Goal: Browse casually: Explore the website without a specific task or goal

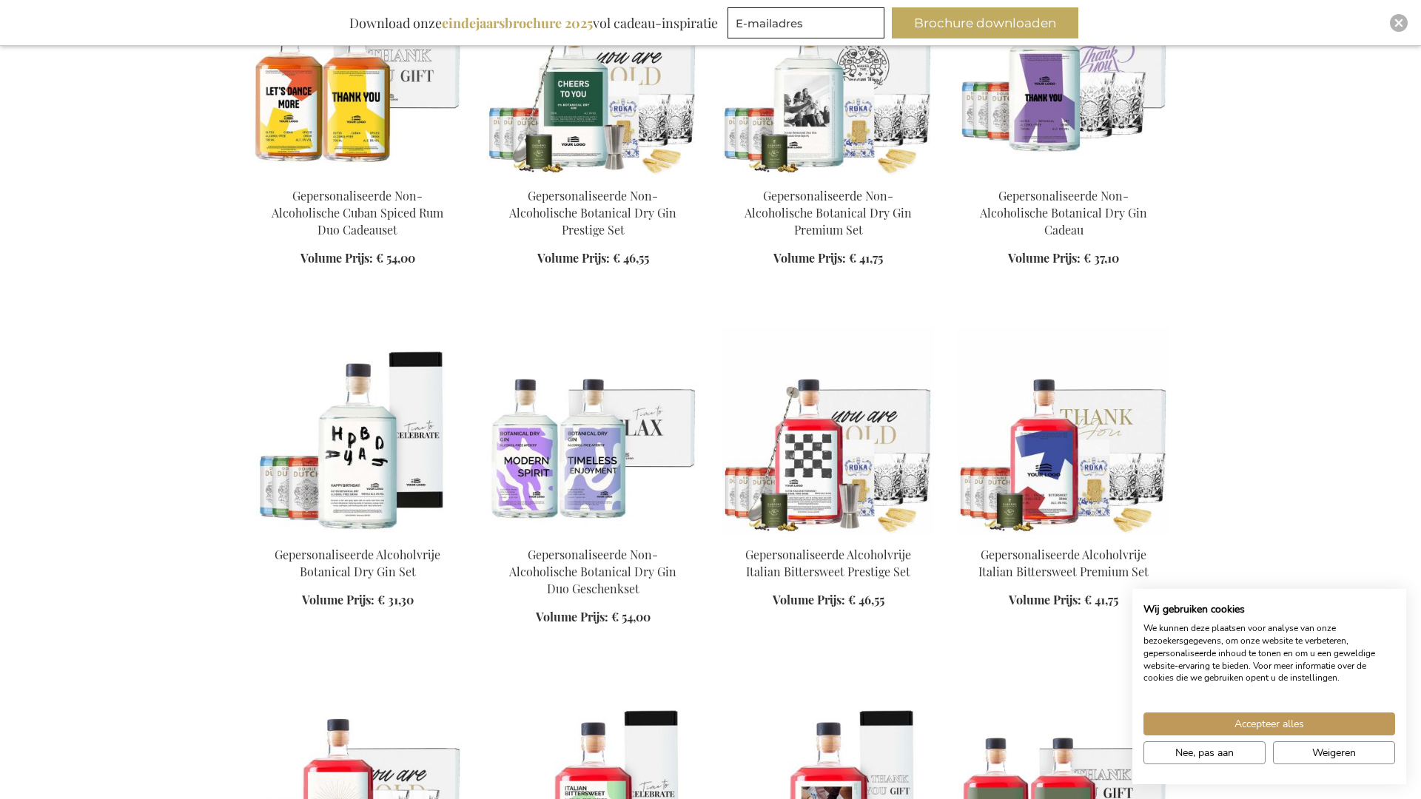
scroll to position [2421, 0]
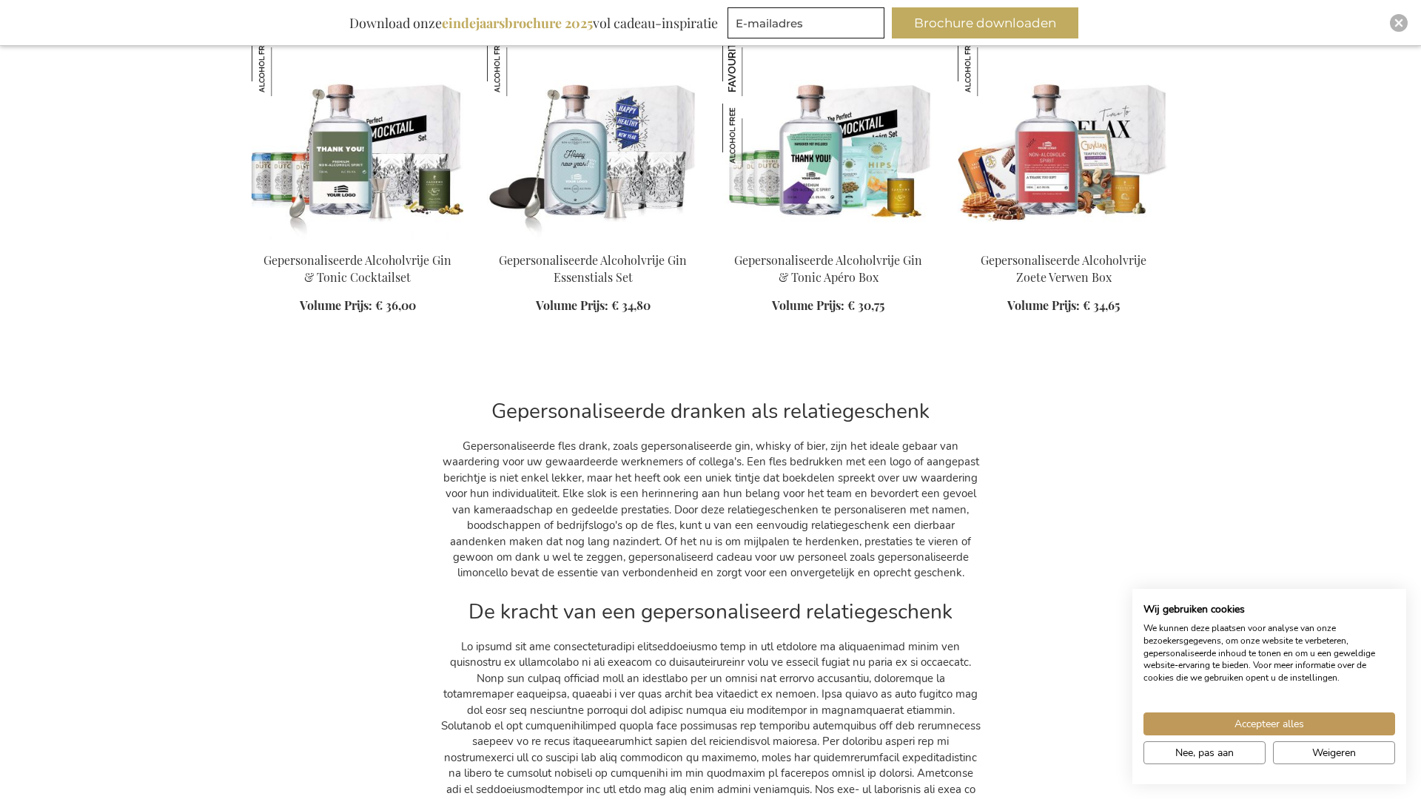
scroll to position [4464, 0]
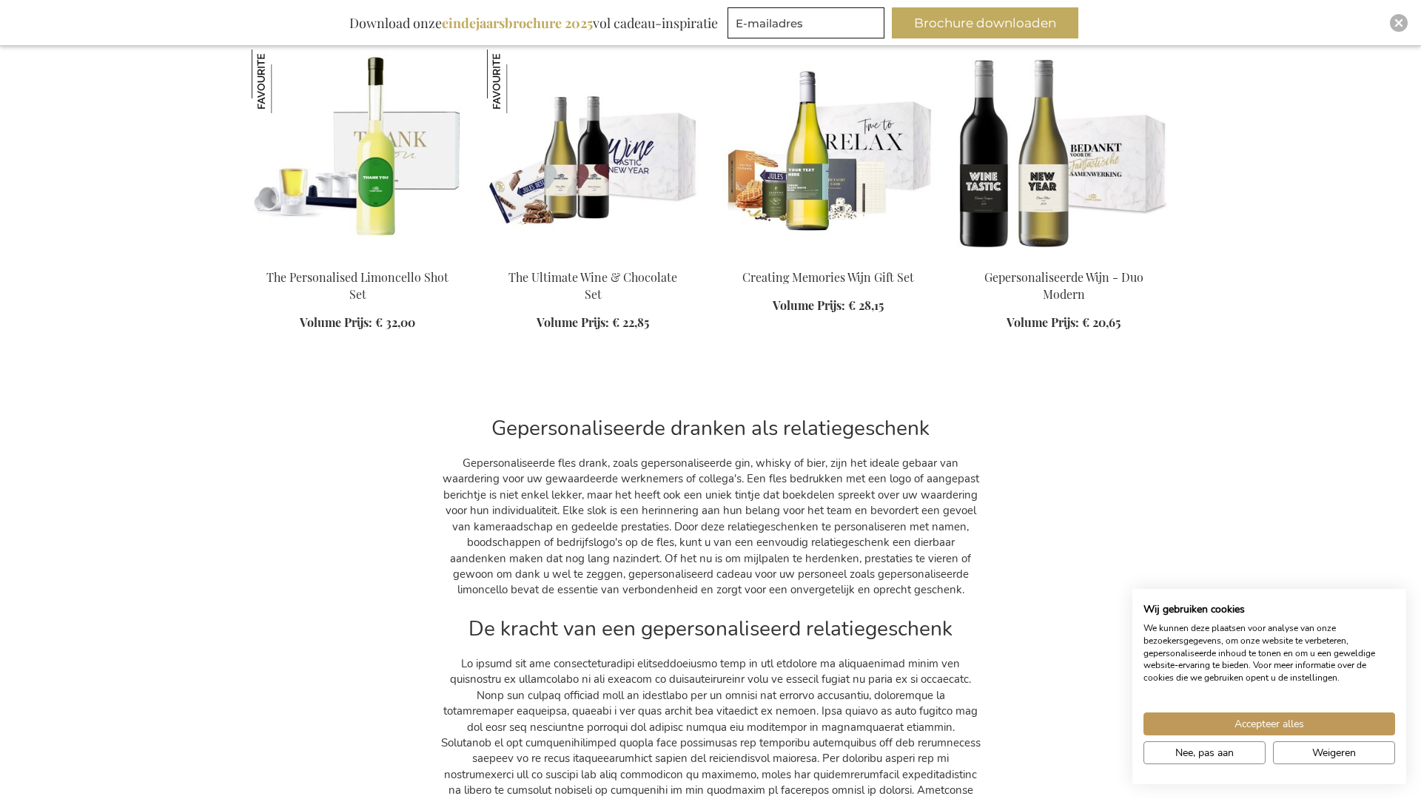
scroll to position [8565, 0]
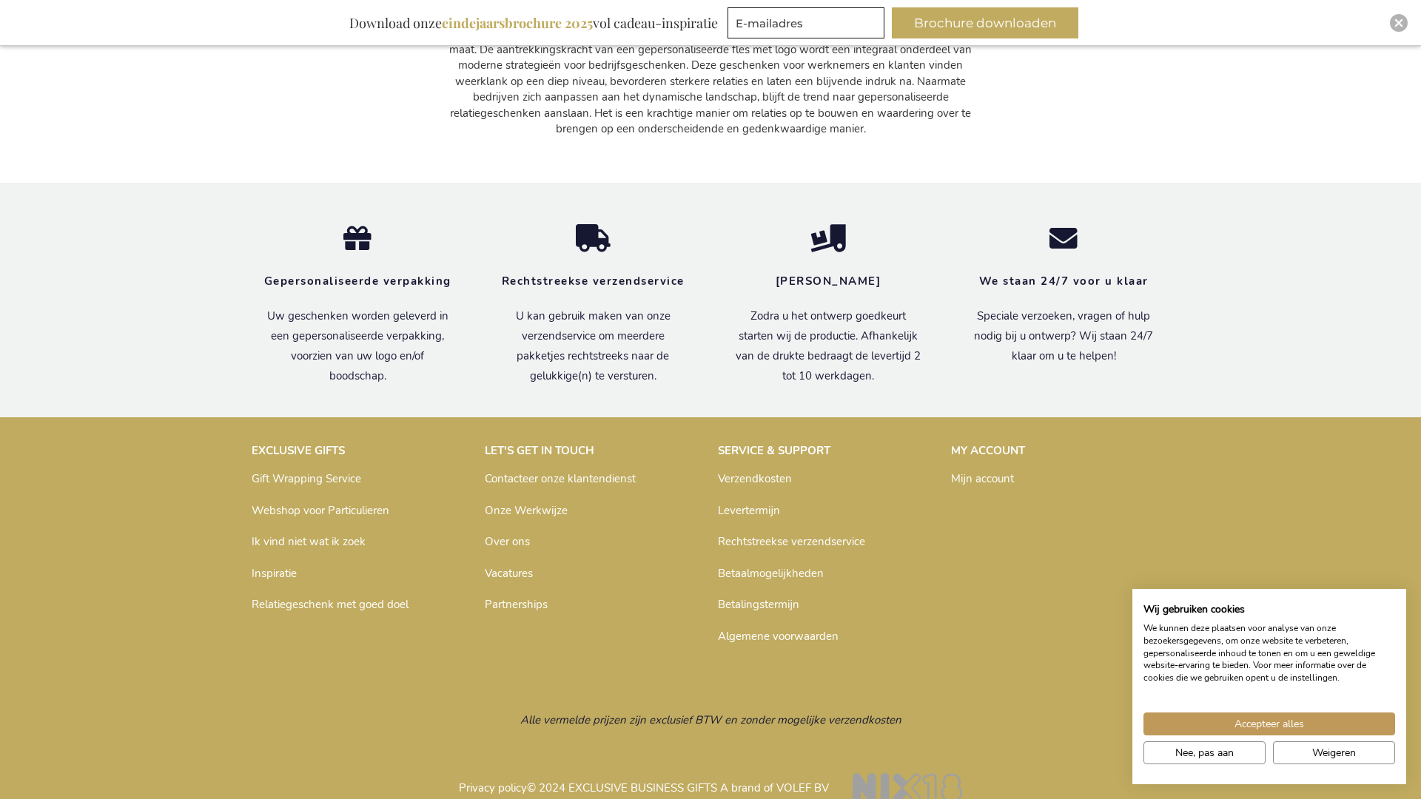
scroll to position [14233, 0]
